Goal: Task Accomplishment & Management: Use online tool/utility

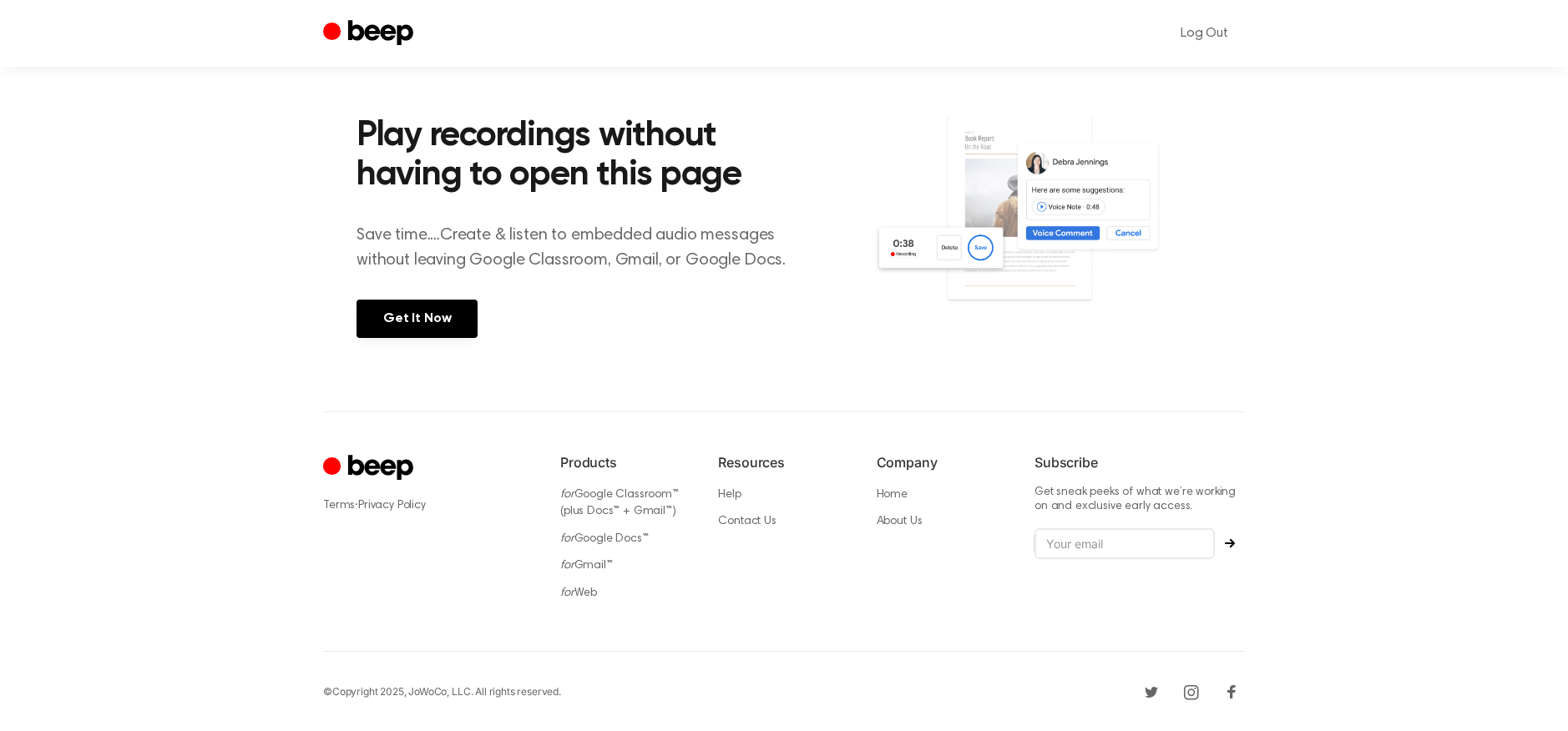
scroll to position [584, 0]
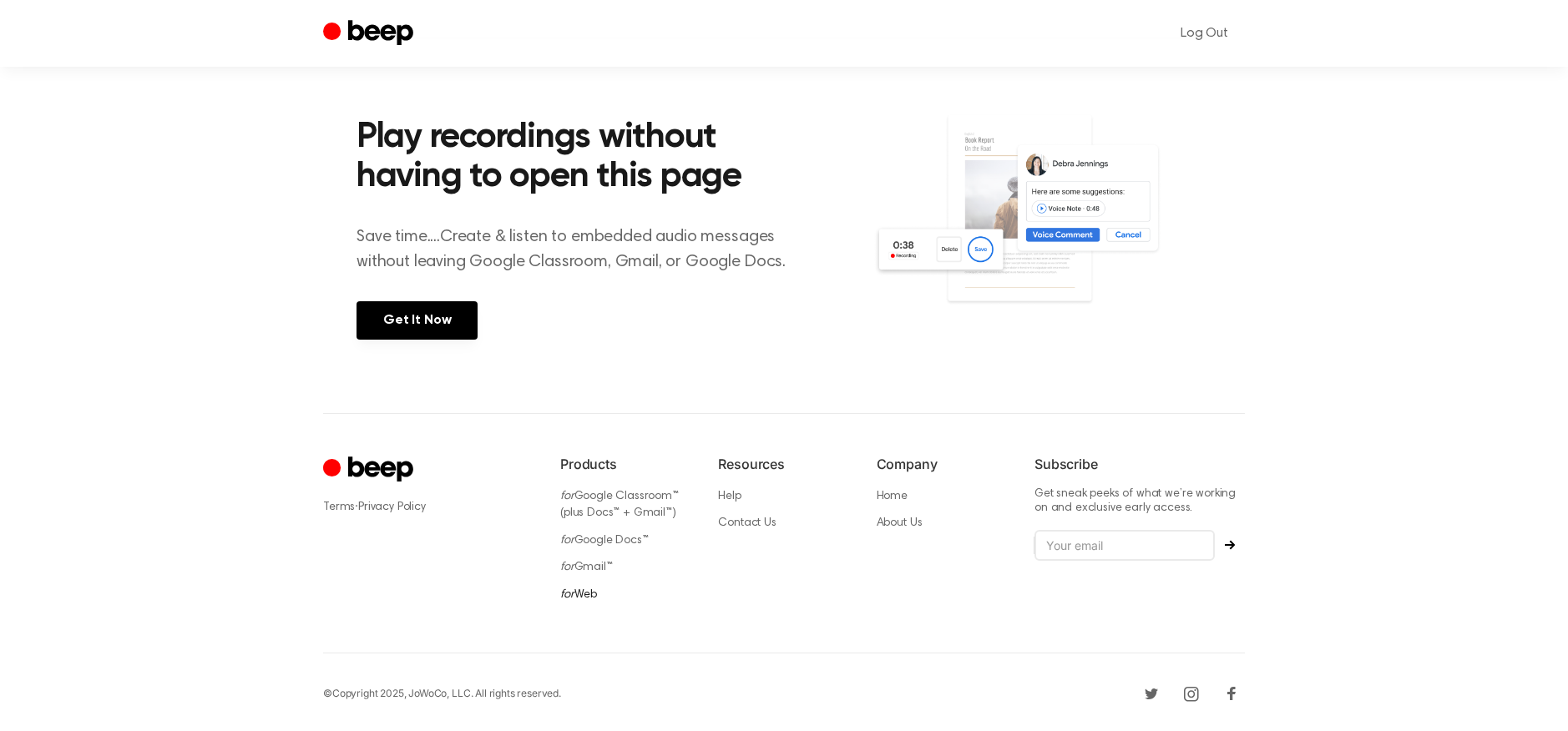
click at [578, 596] on link "for Web" at bounding box center [578, 595] width 37 height 12
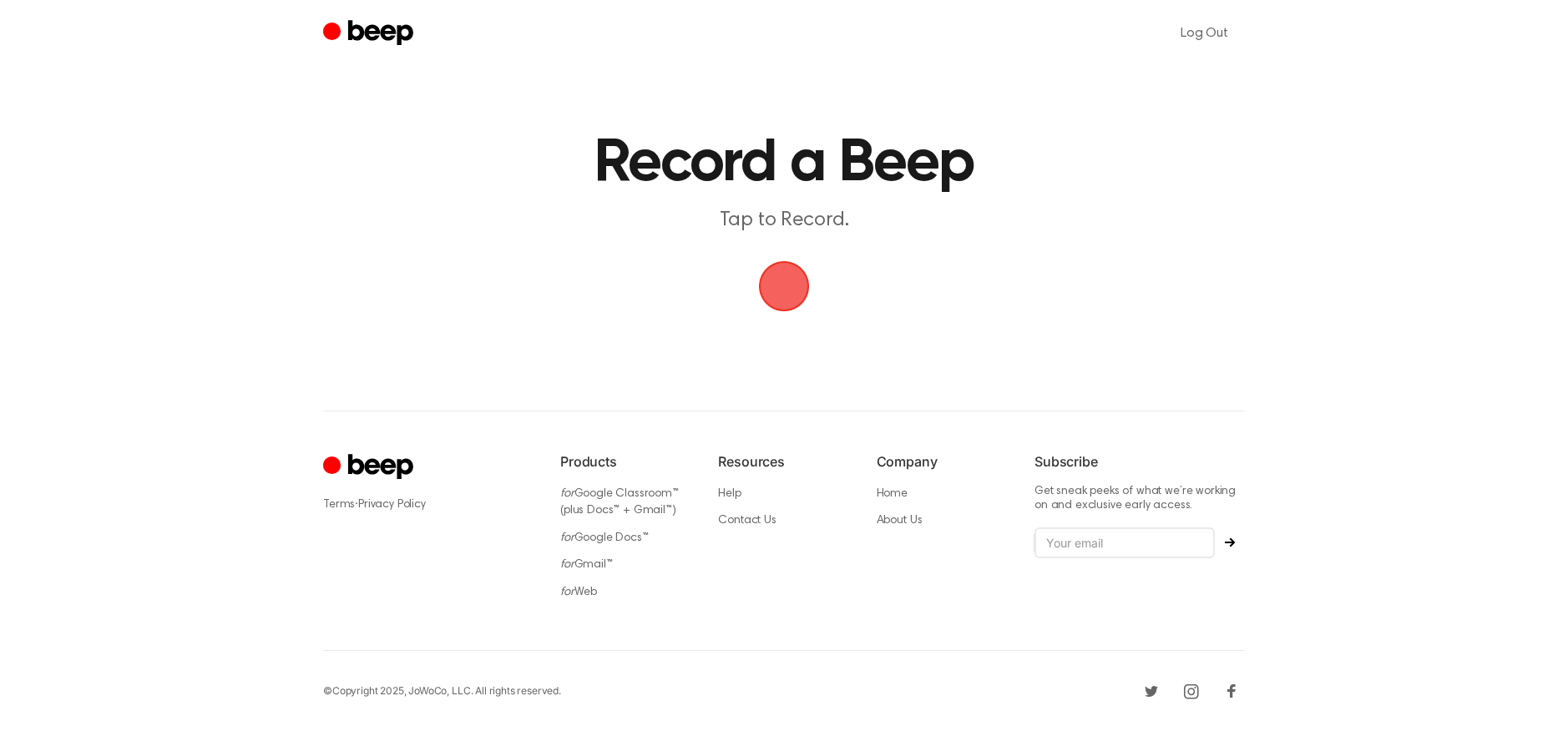
click at [784, 293] on span "button" at bounding box center [784, 287] width 51 height 51
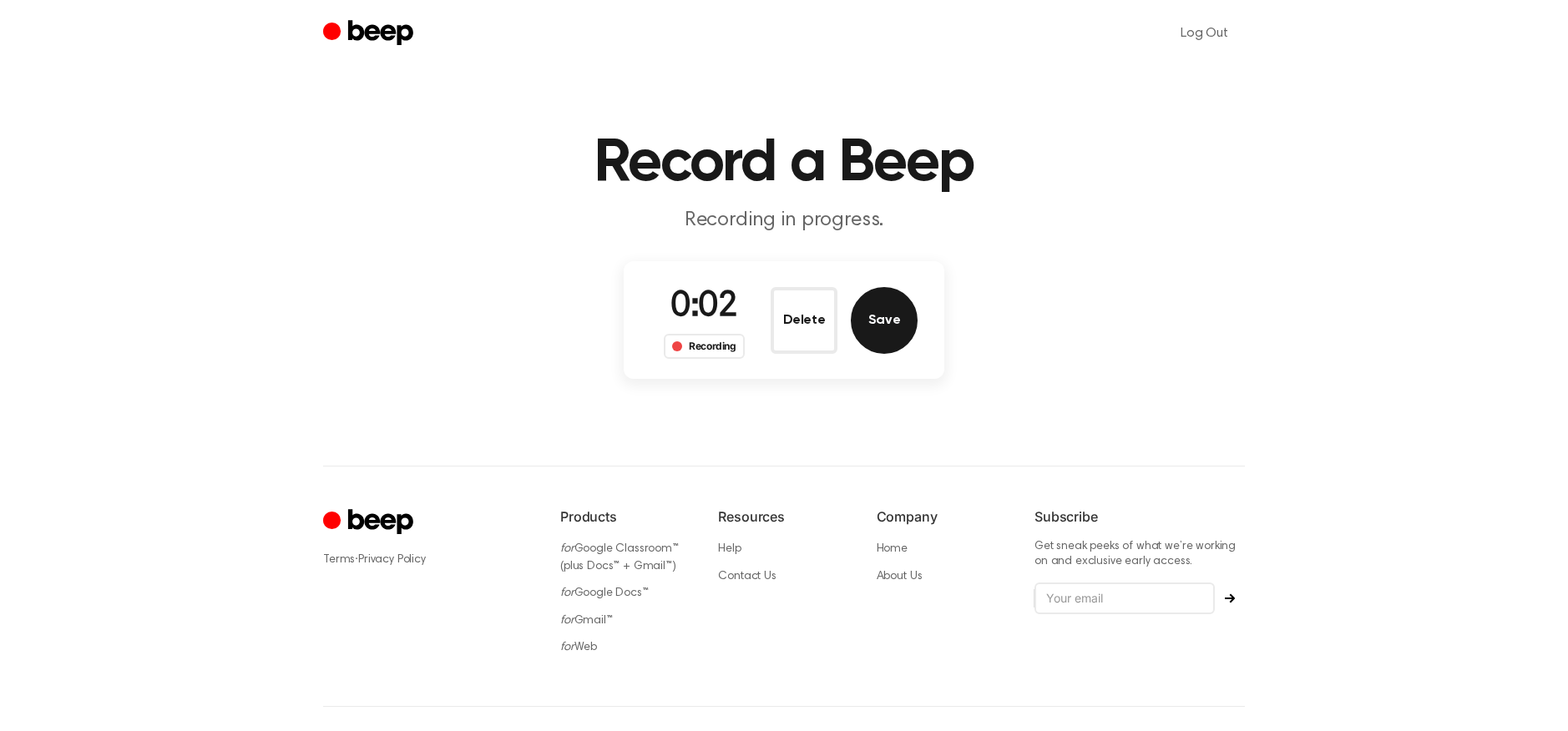
click at [885, 330] on button "Save" at bounding box center [883, 320] width 66 height 66
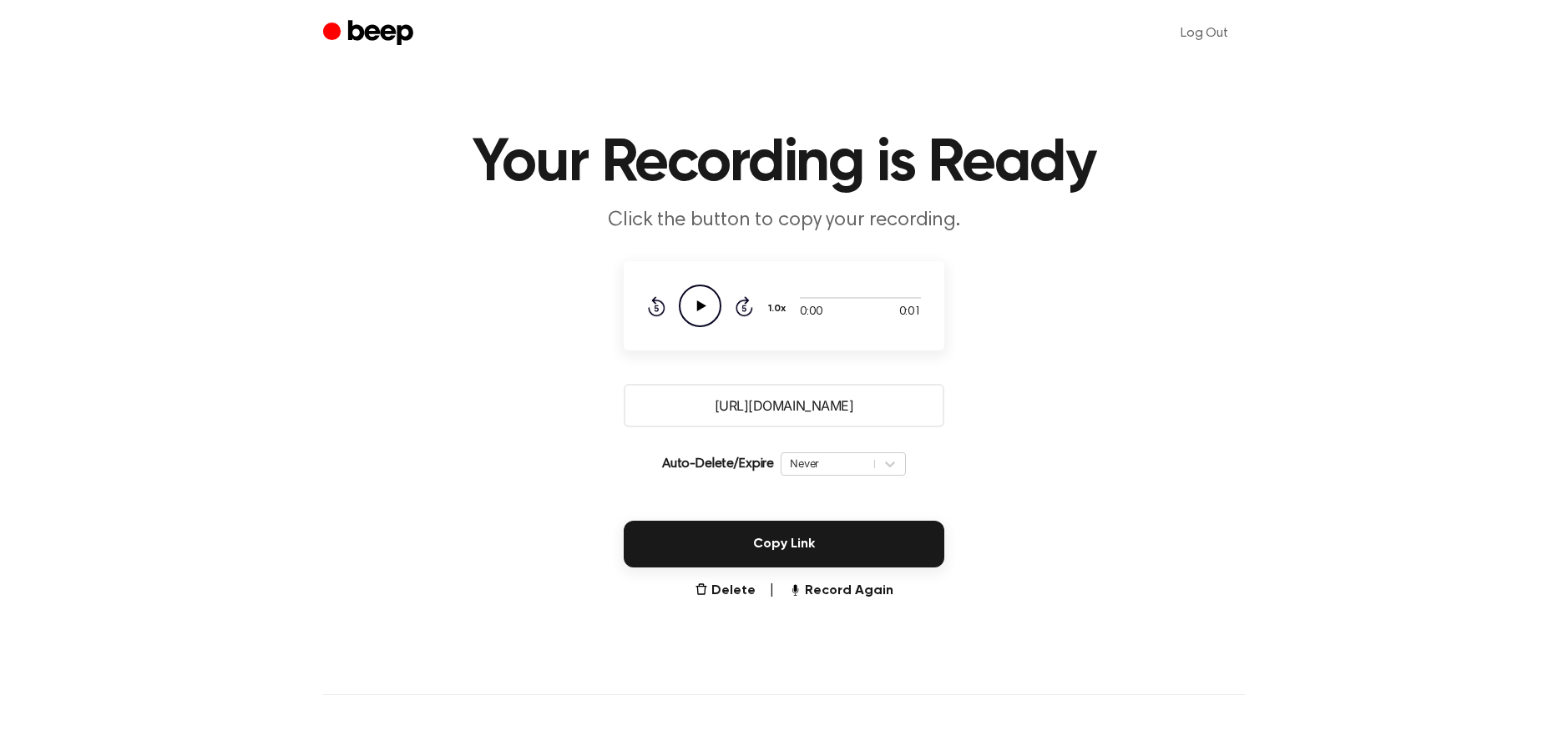
click at [798, 403] on input "[URL][DOMAIN_NAME]" at bounding box center [783, 405] width 320 height 43
click at [755, 451] on div "Auto-Delete/Expire Never | Download" at bounding box center [783, 464] width 320 height 47
click at [769, 407] on input "[URL][DOMAIN_NAME]" at bounding box center [783, 405] width 320 height 43
click at [734, 589] on button "Delete" at bounding box center [724, 591] width 61 height 20
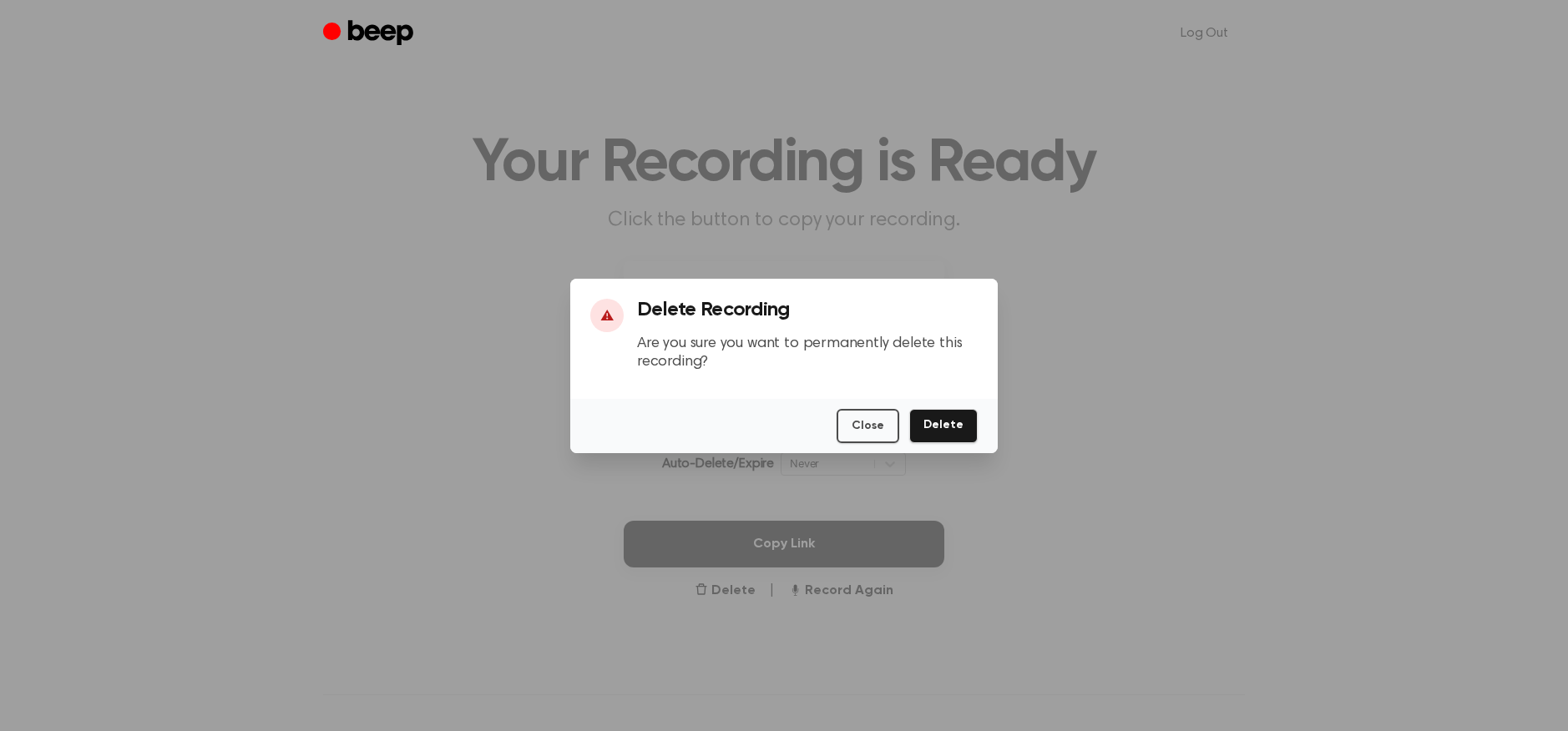
click at [966, 422] on button "Delete" at bounding box center [943, 426] width 68 height 35
